Goal: Task Accomplishment & Management: Manage account settings

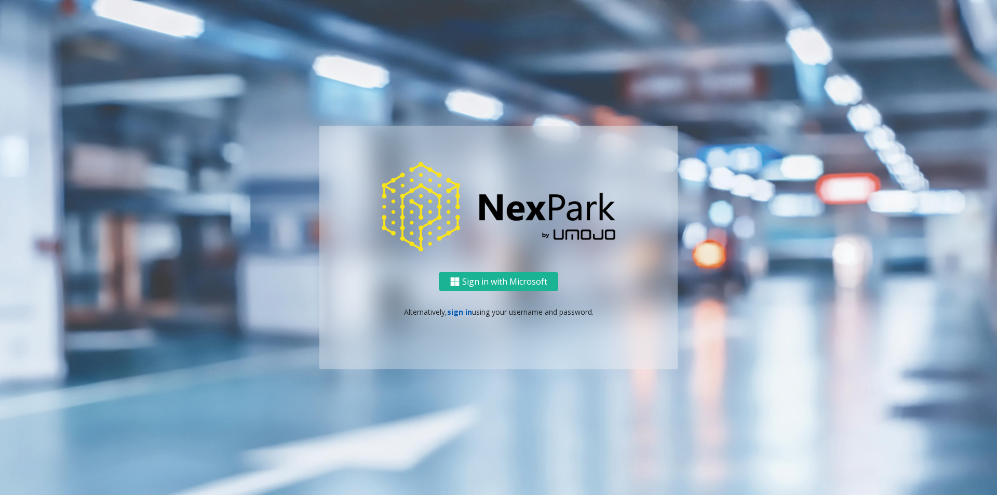
click at [462, 312] on link "sign in" at bounding box center [459, 312] width 25 height 10
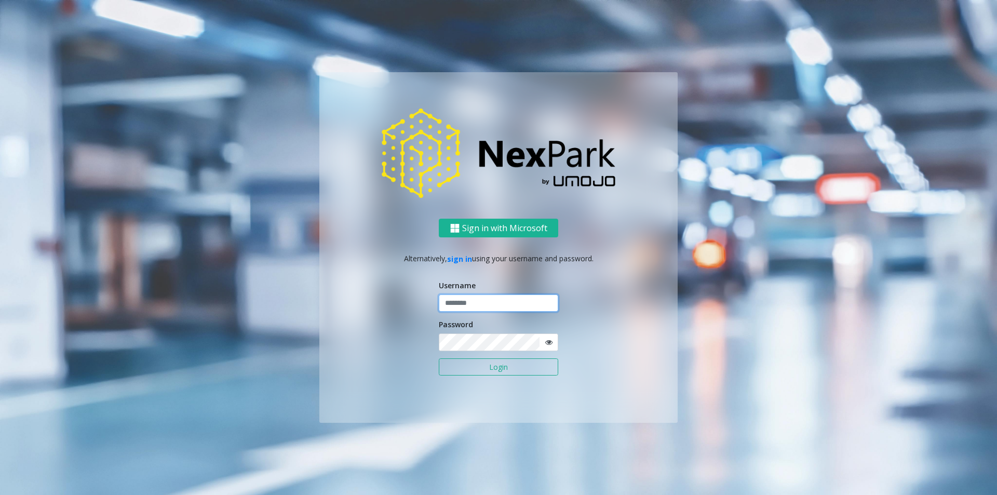
click at [477, 299] on input "text" at bounding box center [498, 304] width 119 height 18
type input "********"
click at [555, 368] on button "Login" at bounding box center [498, 367] width 119 height 18
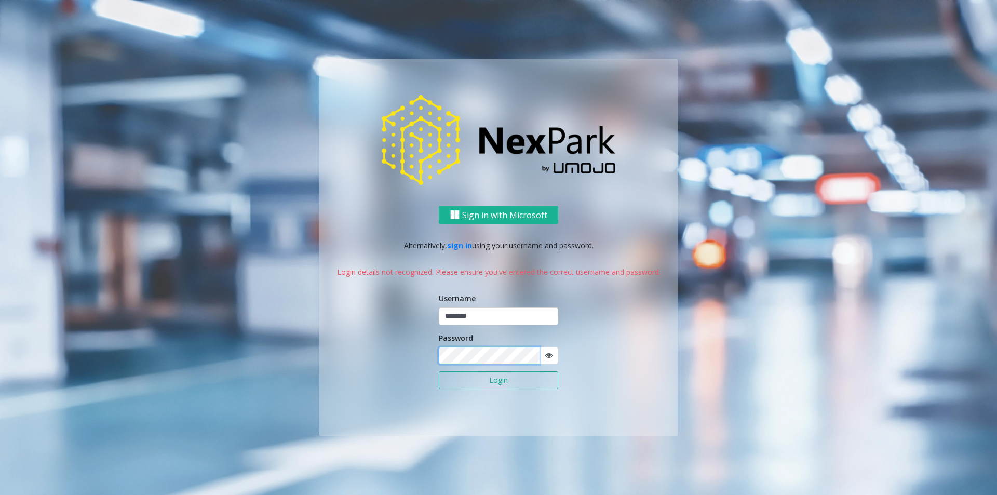
click at [388, 355] on div "Sign in with Microsoft Alternatively, sign in using your username and password.…" at bounding box center [498, 321] width 358 height 231
click at [473, 381] on button "Login" at bounding box center [498, 380] width 119 height 18
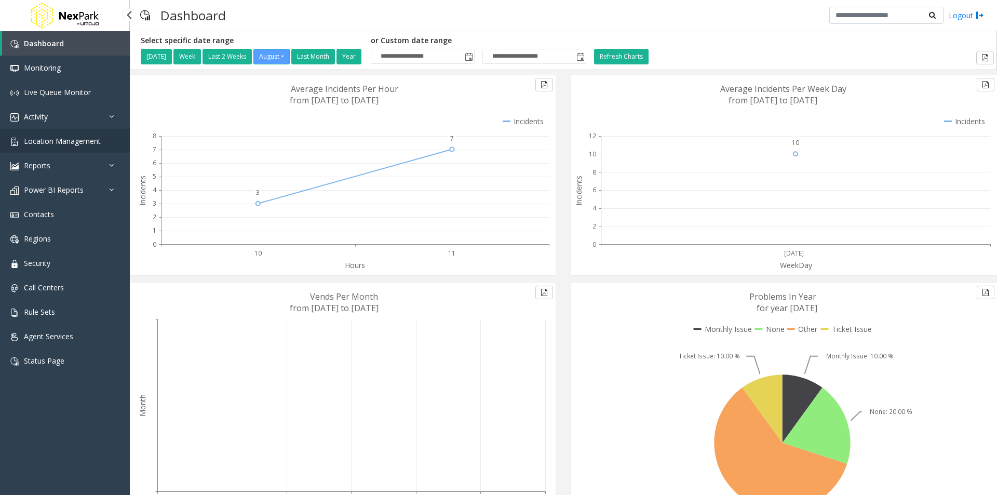
click at [61, 141] on span "Location Management" at bounding box center [62, 141] width 77 height 10
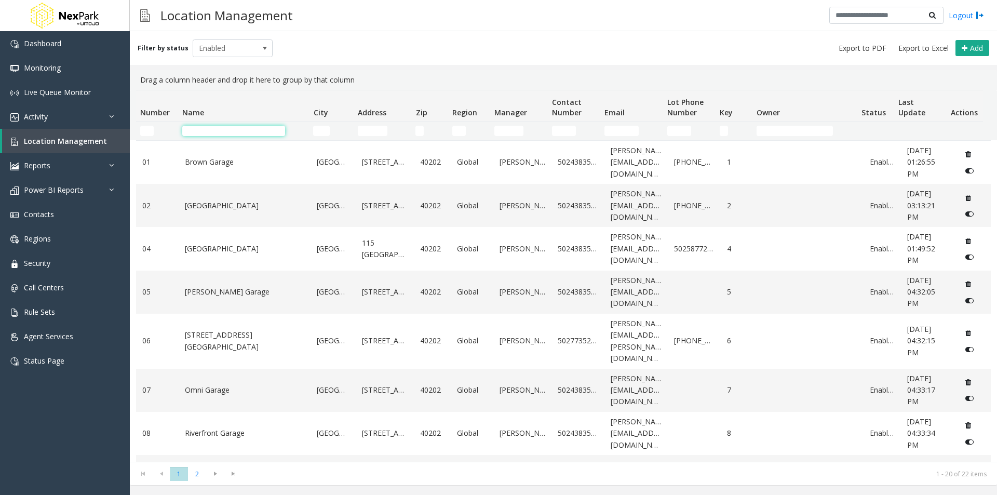
click at [222, 128] on input "Name Filter" at bounding box center [233, 131] width 103 height 10
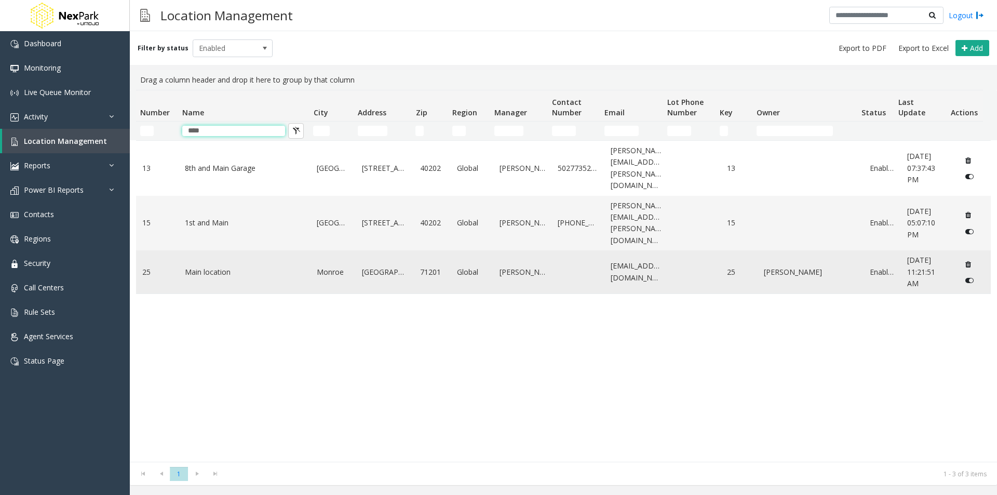
type input "****"
click at [213, 266] on link "Main location" at bounding box center [245, 271] width 120 height 11
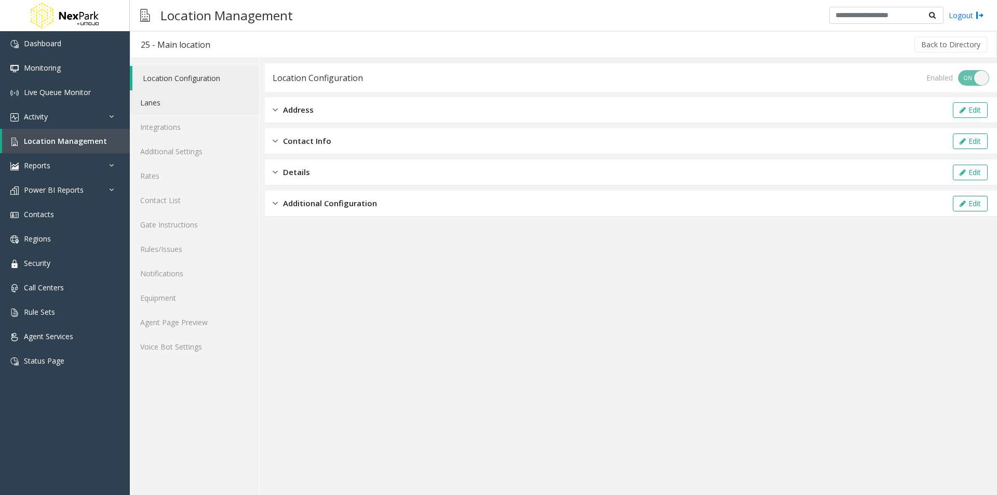
click at [146, 102] on link "Lanes" at bounding box center [194, 102] width 129 height 24
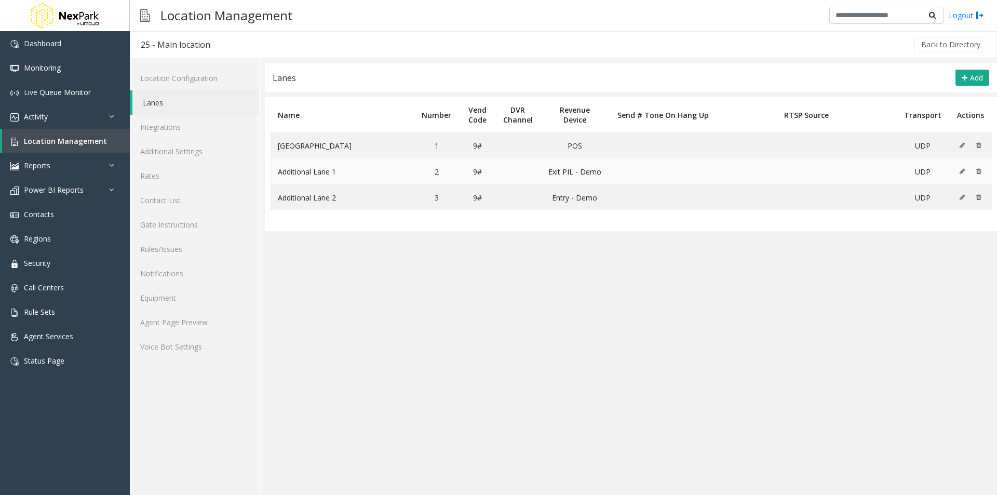
drag, startPoint x: 307, startPoint y: 171, endPoint x: 639, endPoint y: 171, distance: 332.4
click at [310, 171] on span "Additional Lane 1" at bounding box center [307, 172] width 58 height 10
click at [963, 172] on icon at bounding box center [962, 171] width 5 height 6
click at [175, 127] on link "Integrations" at bounding box center [194, 127] width 129 height 24
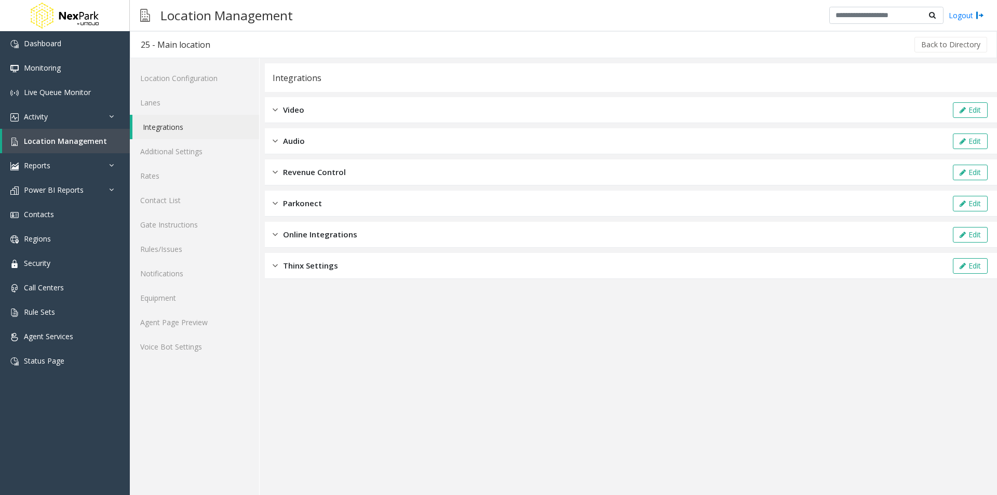
click at [309, 171] on span "Revenue Control" at bounding box center [314, 172] width 63 height 12
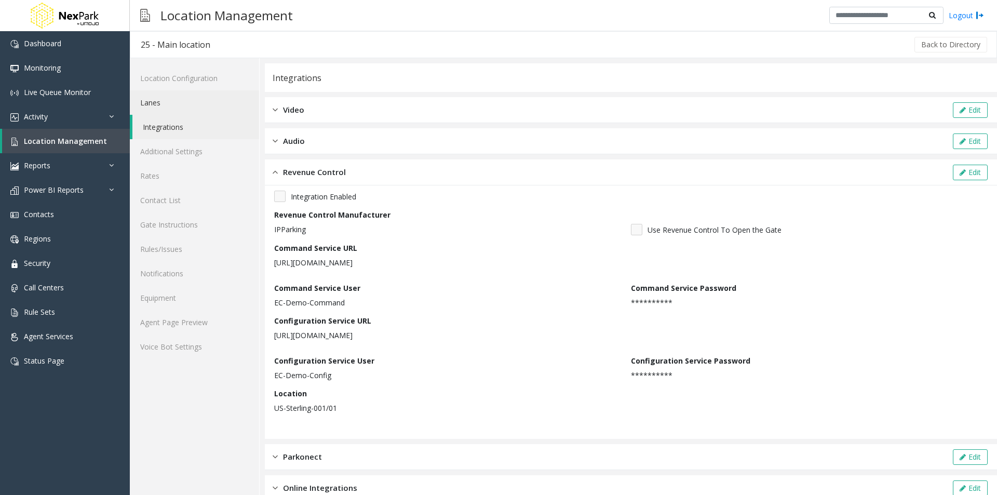
click at [162, 106] on link "Lanes" at bounding box center [194, 102] width 129 height 24
